Goal: Task Accomplishment & Management: Manage account settings

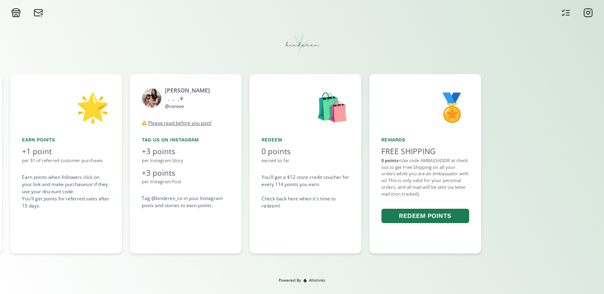
scroll to position [0, 479]
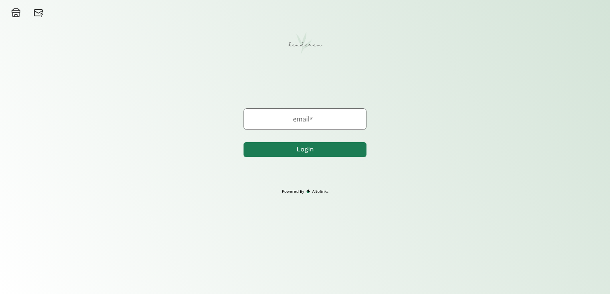
click at [320, 116] on label "email *" at bounding box center [301, 119] width 114 height 10
type input "rosette1072@gmail.com"
click at [316, 149] on button "Login" at bounding box center [306, 149] width 123 height 17
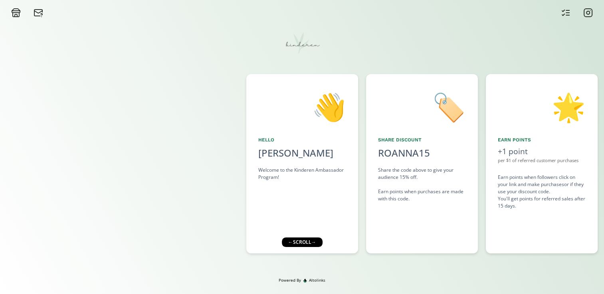
click at [289, 240] on div "← scroll →" at bounding box center [301, 243] width 41 height 10
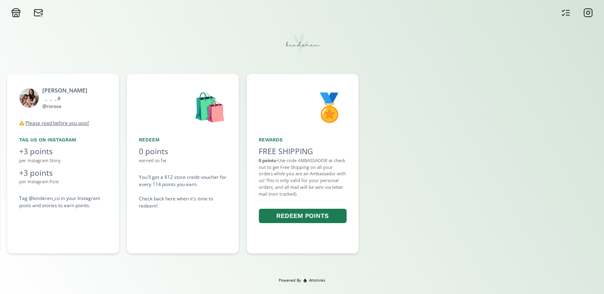
scroll to position [0, 598]
